Goal: Information Seeking & Learning: Learn about a topic

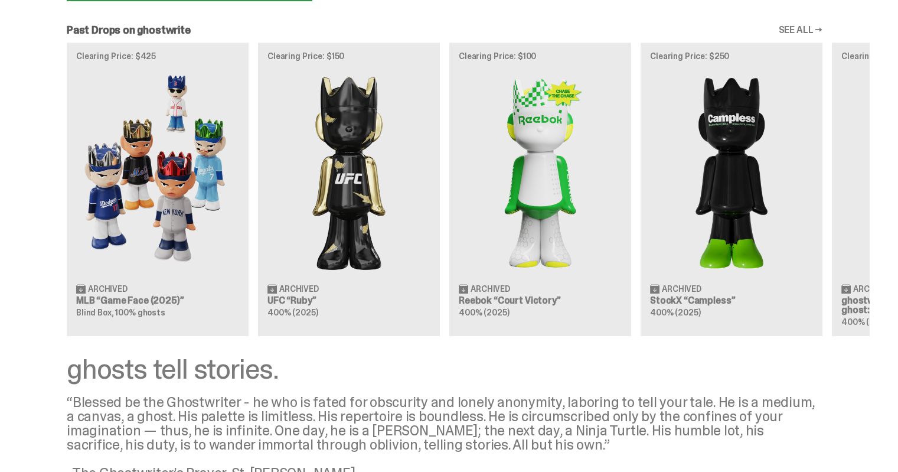
scroll to position [1139, 0]
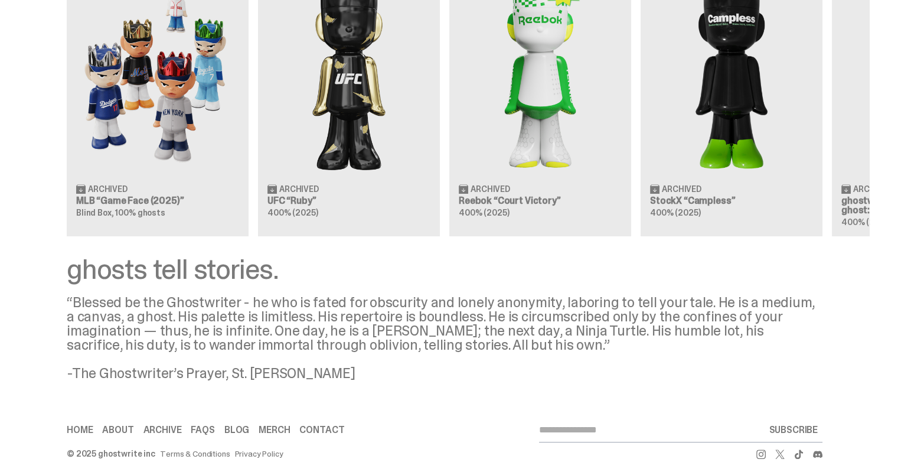
click at [315, 309] on div "“Blessed be the Ghostwriter - he who is fated for obscurity and lonely anonymit…" at bounding box center [445, 337] width 756 height 85
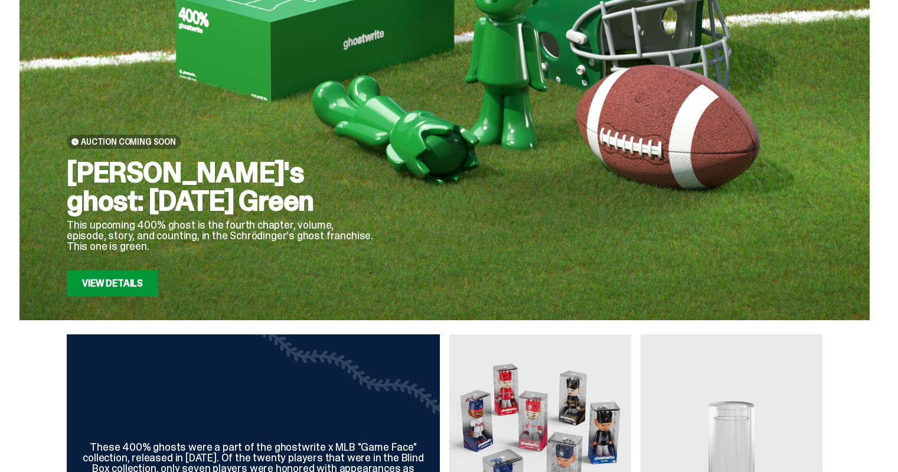
scroll to position [0, 0]
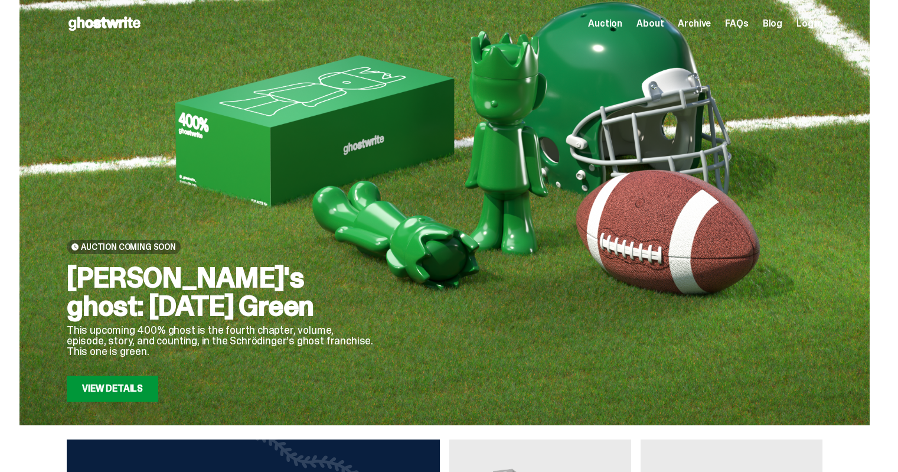
click at [97, 396] on link "View Details" at bounding box center [113, 389] width 92 height 26
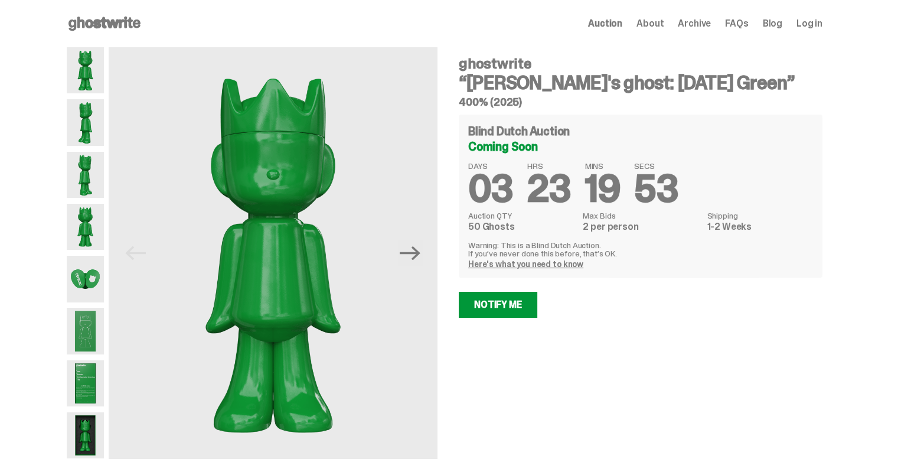
click at [85, 120] on img at bounding box center [85, 122] width 37 height 46
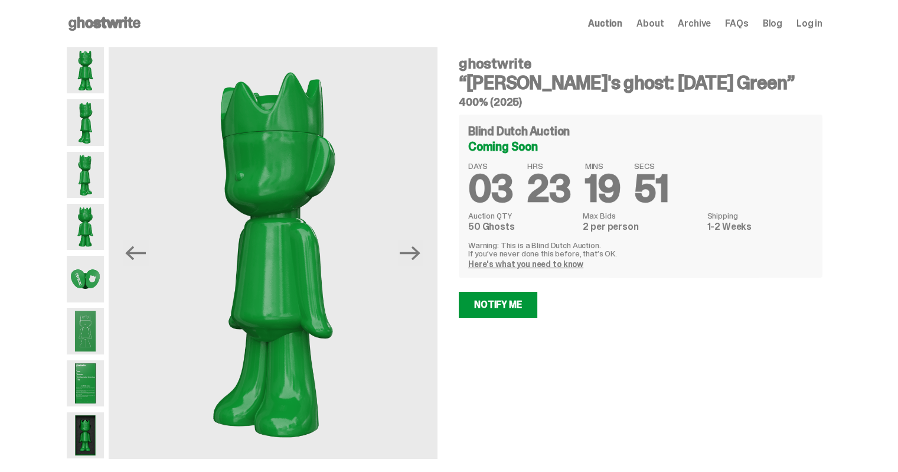
click at [79, 169] on img at bounding box center [85, 175] width 37 height 46
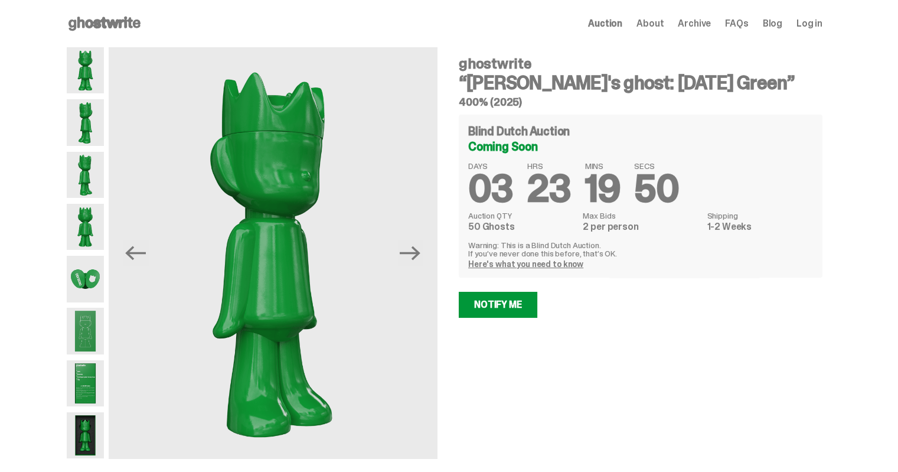
click at [87, 281] on img at bounding box center [85, 279] width 37 height 46
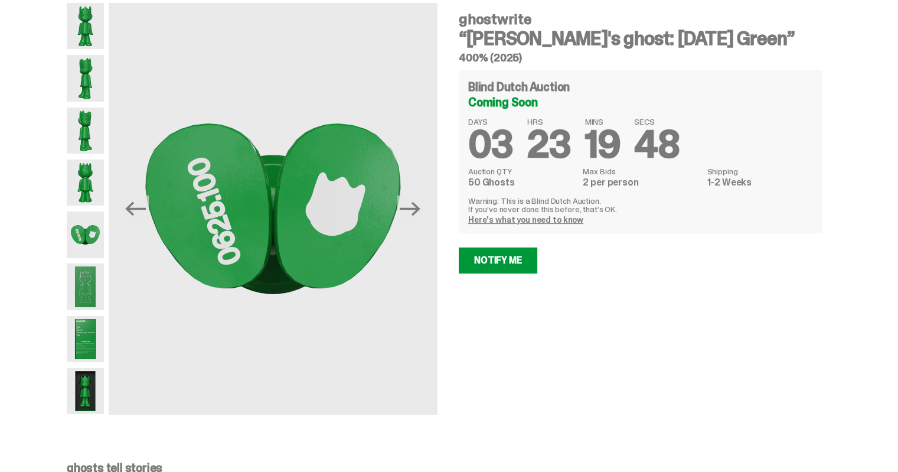
scroll to position [45, 0]
click at [89, 305] on img at bounding box center [85, 286] width 37 height 46
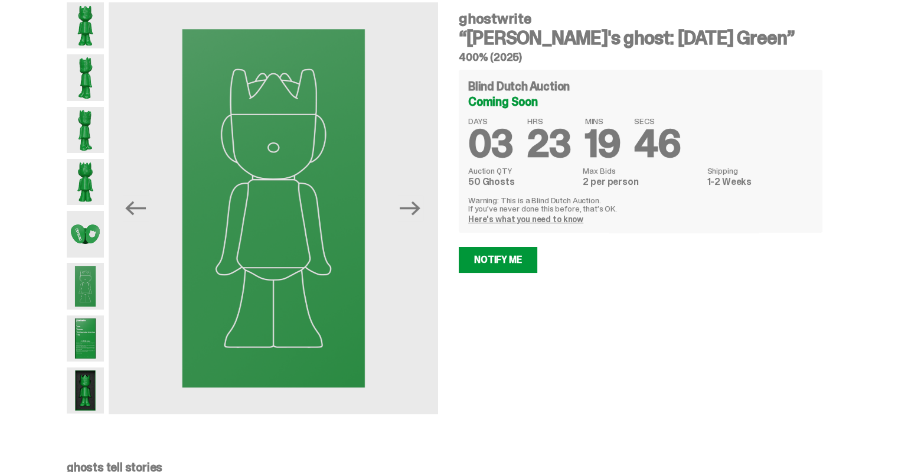
click at [89, 311] on div at bounding box center [85, 208] width 37 height 412
click at [90, 324] on img at bounding box center [85, 338] width 37 height 46
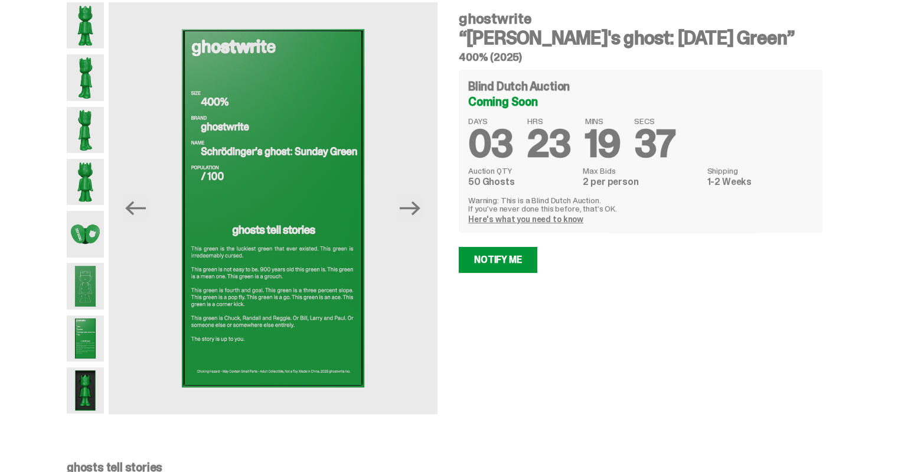
click at [92, 386] on img at bounding box center [85, 390] width 37 height 46
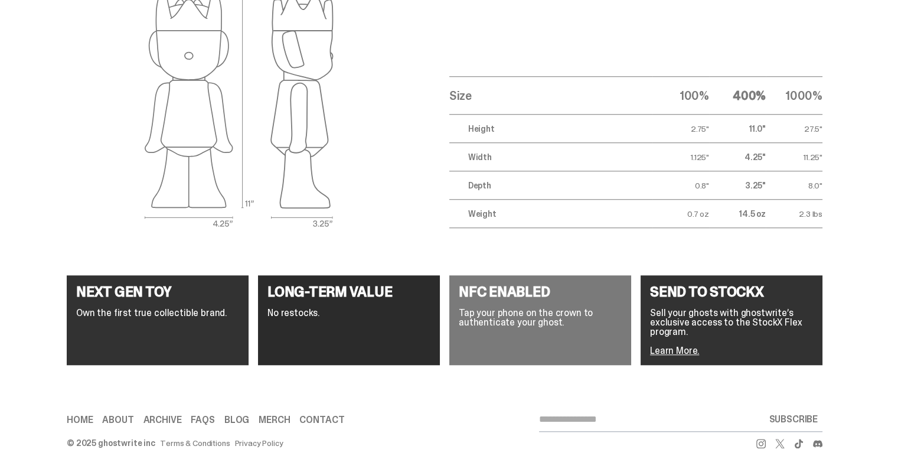
scroll to position [1916, 0]
